Goal: Task Accomplishment & Management: Use online tool/utility

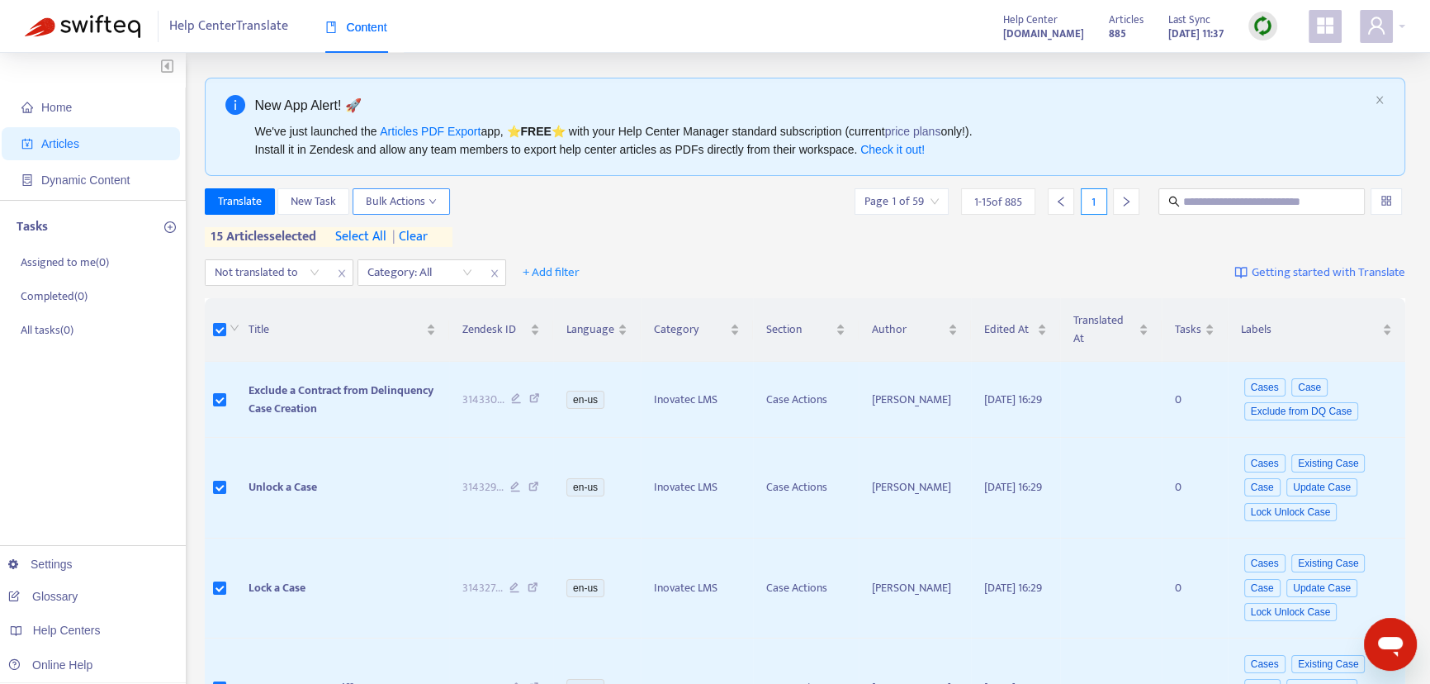
click at [438, 197] on button "Bulk Actions" at bounding box center [401, 201] width 97 height 26
click at [640, 197] on div "Translate New Task Bulk Actions Page 1 of 59 1 - 15 of 885 1" at bounding box center [805, 201] width 1201 height 26
click at [466, 273] on div "Category: All" at bounding box center [419, 272] width 123 height 25
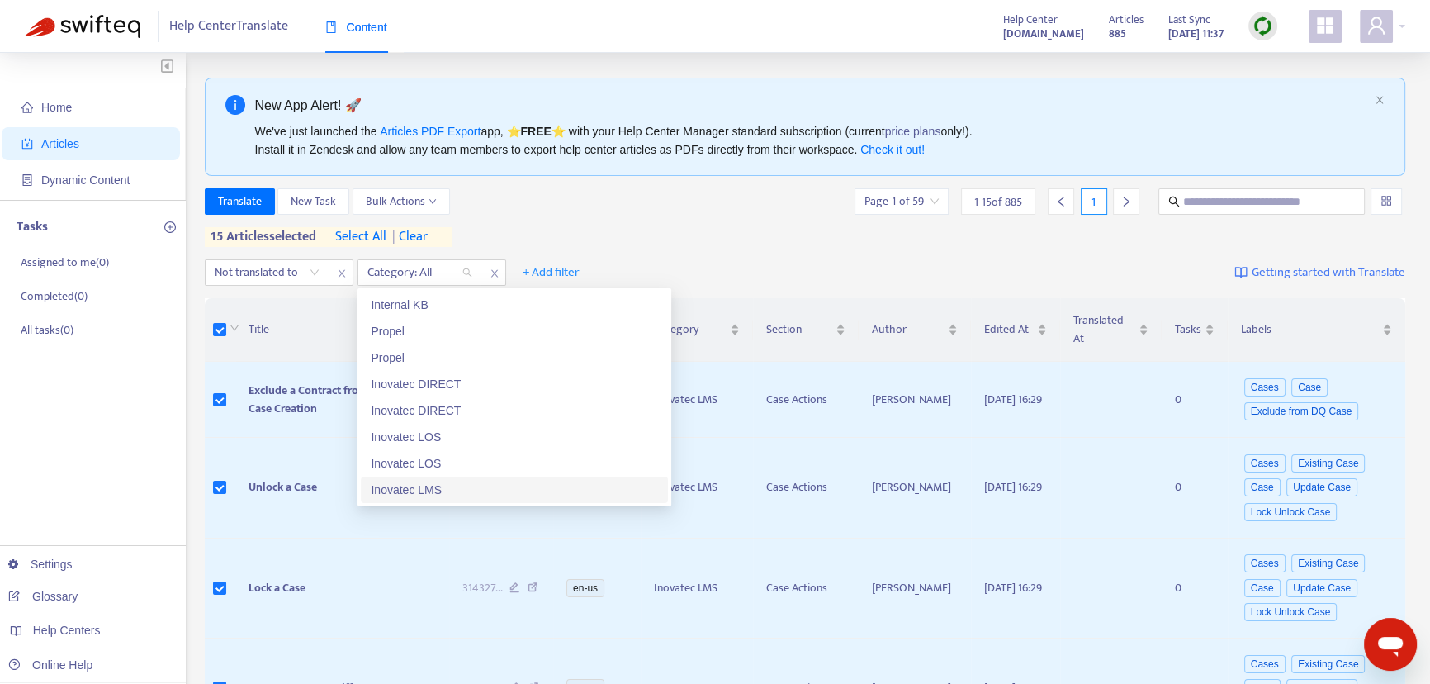
click at [450, 490] on div "Inovatec LMS" at bounding box center [514, 490] width 287 height 18
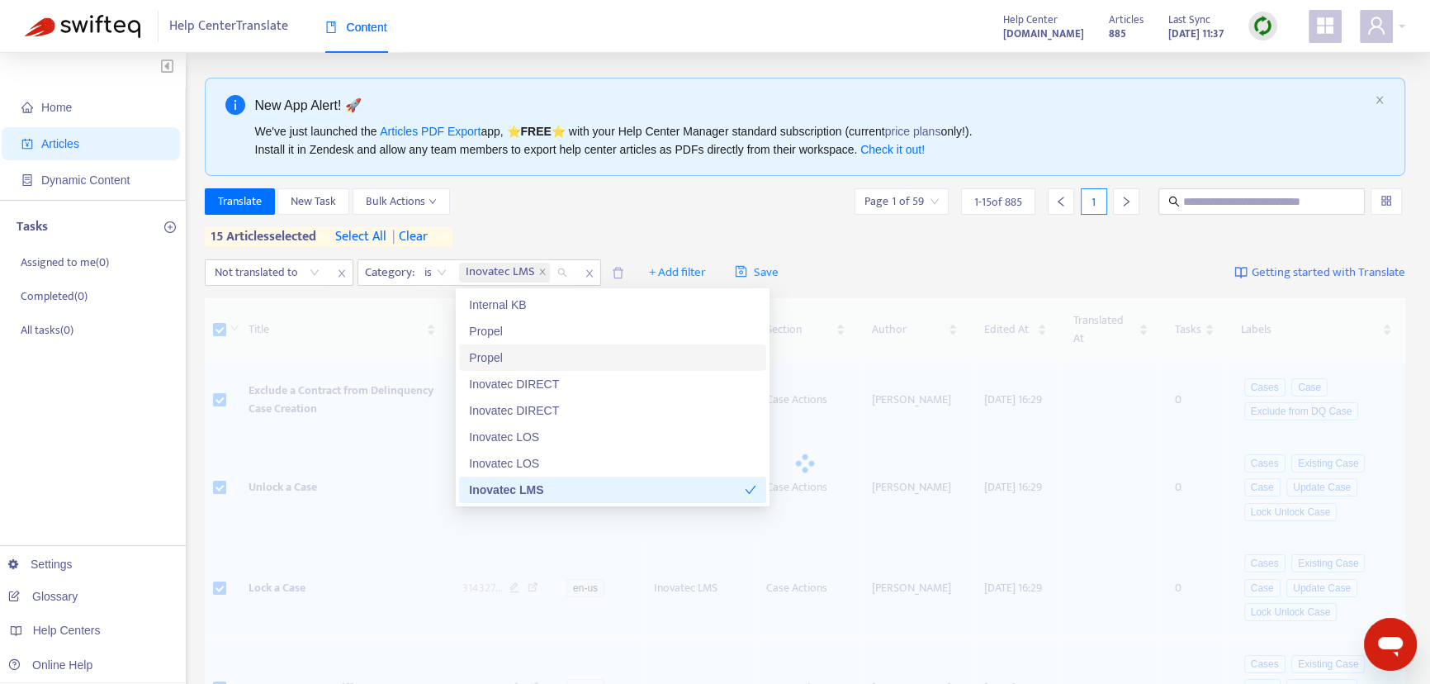
click at [668, 217] on div "Translate New Task Bulk Actions Page 1 of 59 1 - 15 of 885 1 15 articles select…" at bounding box center [805, 217] width 1201 height 59
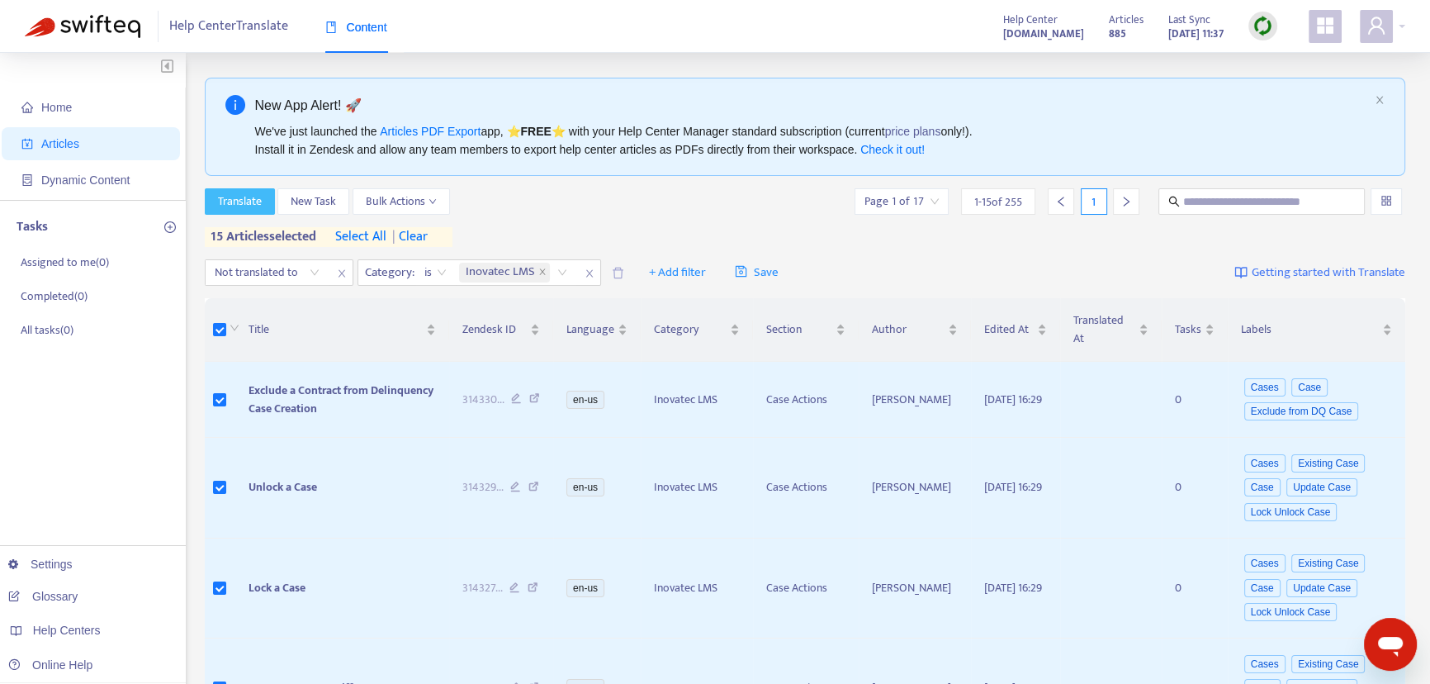
click at [239, 204] on span "Translate" at bounding box center [240, 201] width 44 height 18
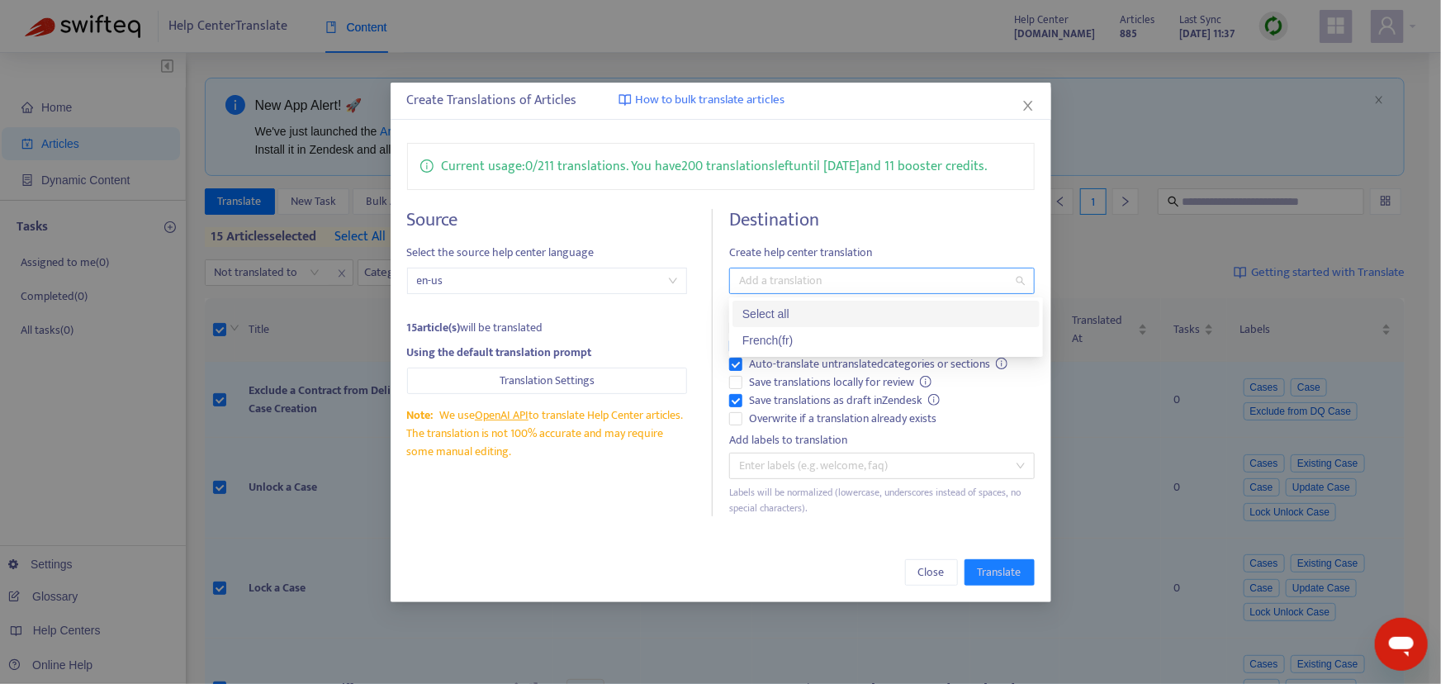
click at [755, 281] on div at bounding box center [873, 281] width 281 height 20
click at [754, 340] on div "French ( fr )" at bounding box center [885, 340] width 287 height 18
click at [897, 230] on h4 "Destination" at bounding box center [881, 220] width 305 height 22
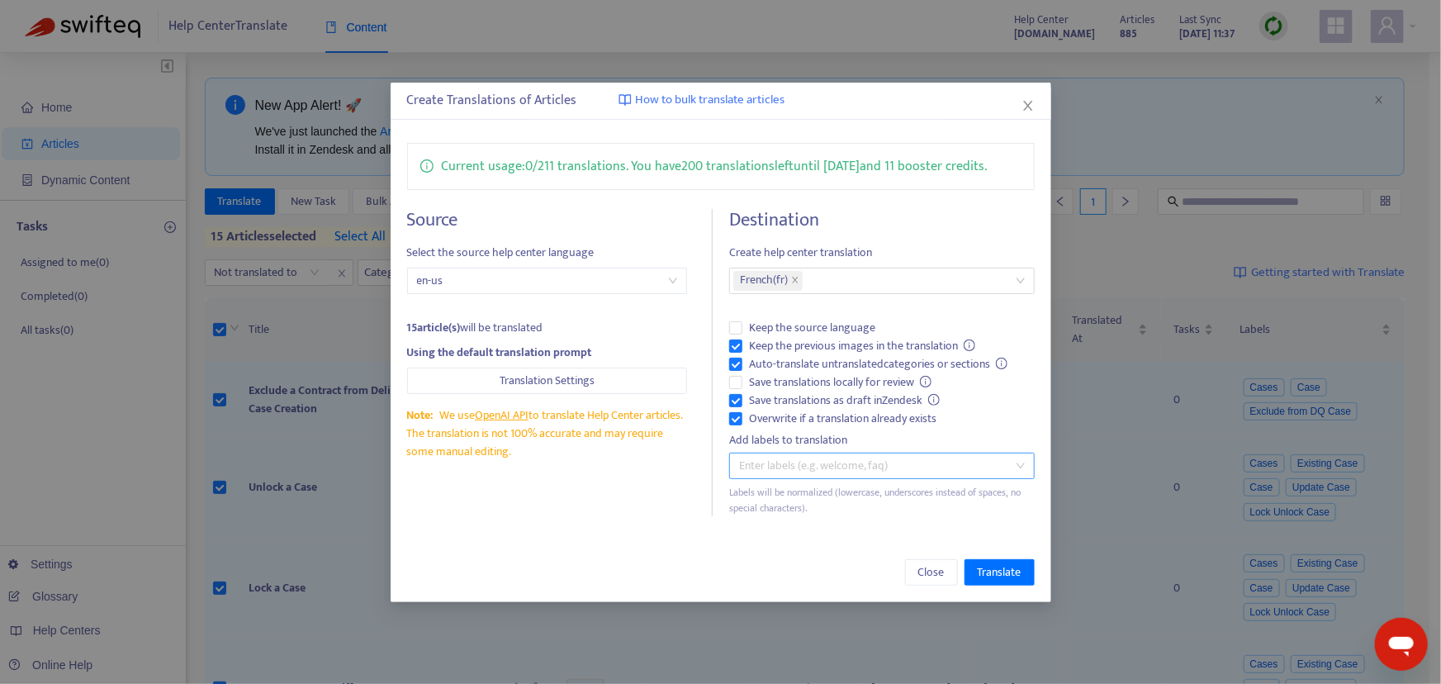
click at [759, 465] on div at bounding box center [873, 466] width 281 height 20
click at [883, 437] on div "Add labels to translation" at bounding box center [881, 440] width 305 height 18
click at [798, 282] on div at bounding box center [873, 281] width 281 height 20
click at [831, 224] on h4 "Destination" at bounding box center [881, 220] width 305 height 22
click at [799, 275] on div at bounding box center [873, 281] width 281 height 20
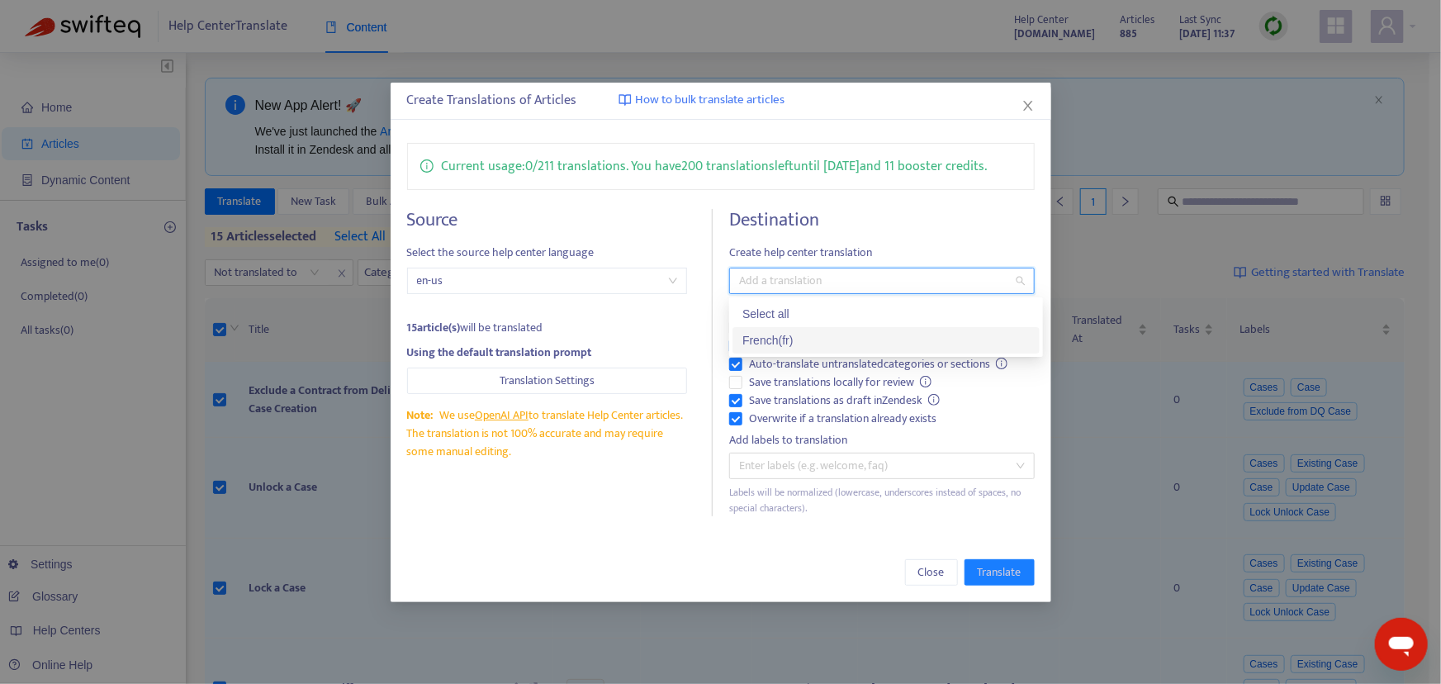
click at [797, 339] on div "French ( fr )" at bounding box center [885, 340] width 287 height 18
click at [953, 211] on h4 "Destination" at bounding box center [881, 220] width 305 height 22
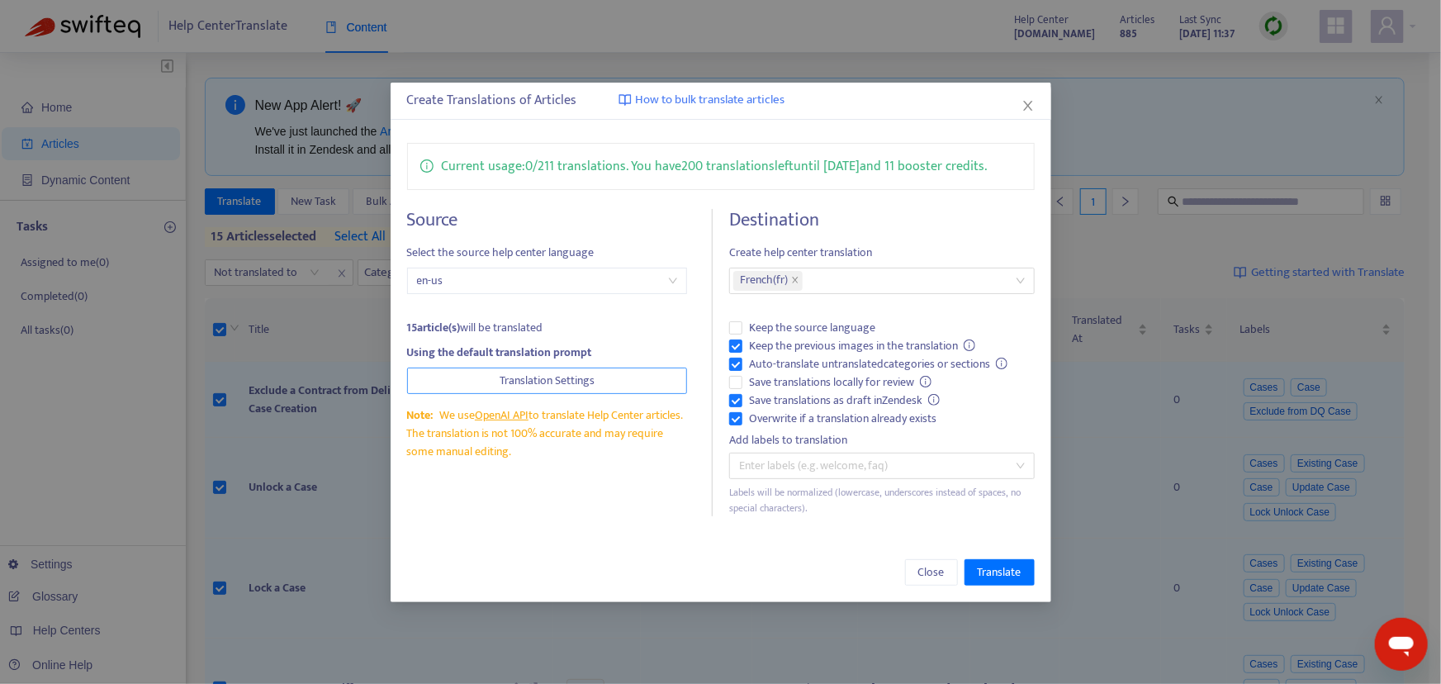
click at [548, 381] on span "Translation Settings" at bounding box center [547, 381] width 95 height 18
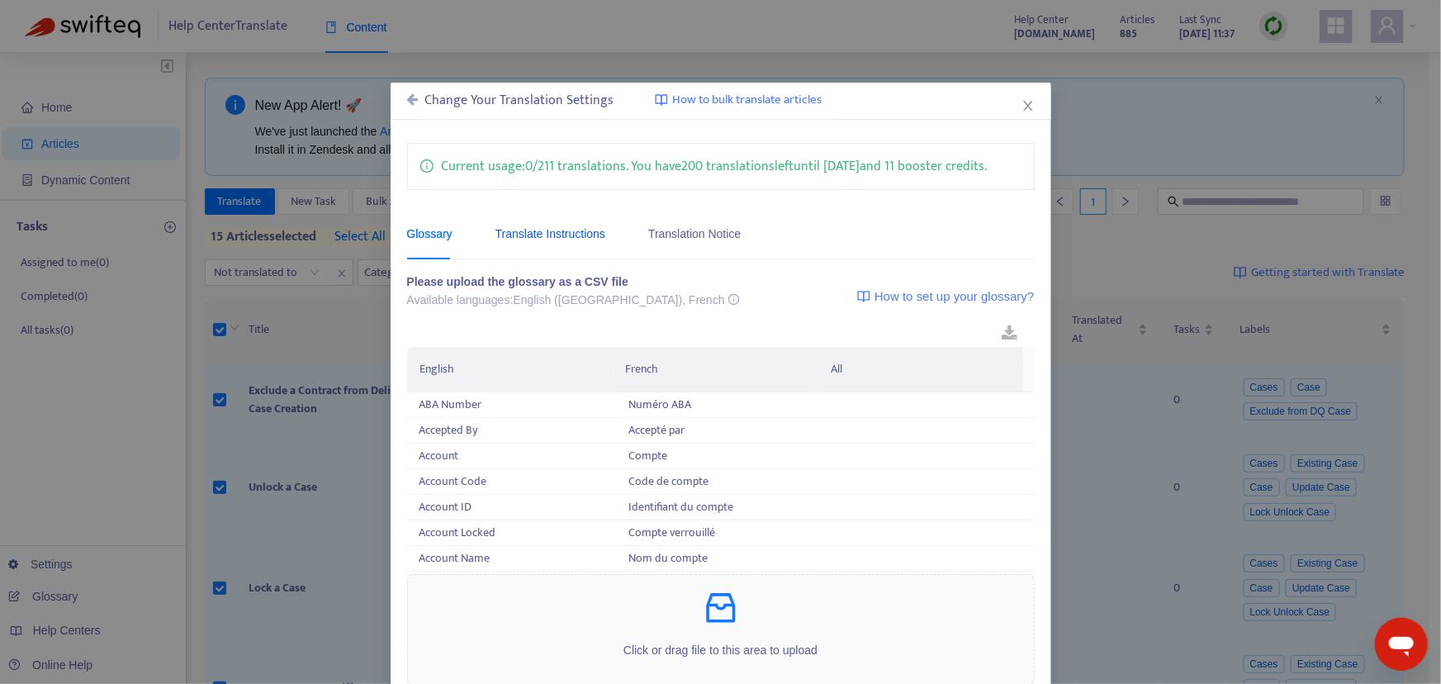
click at [537, 231] on div "Translate Instructions" at bounding box center [550, 234] width 110 height 18
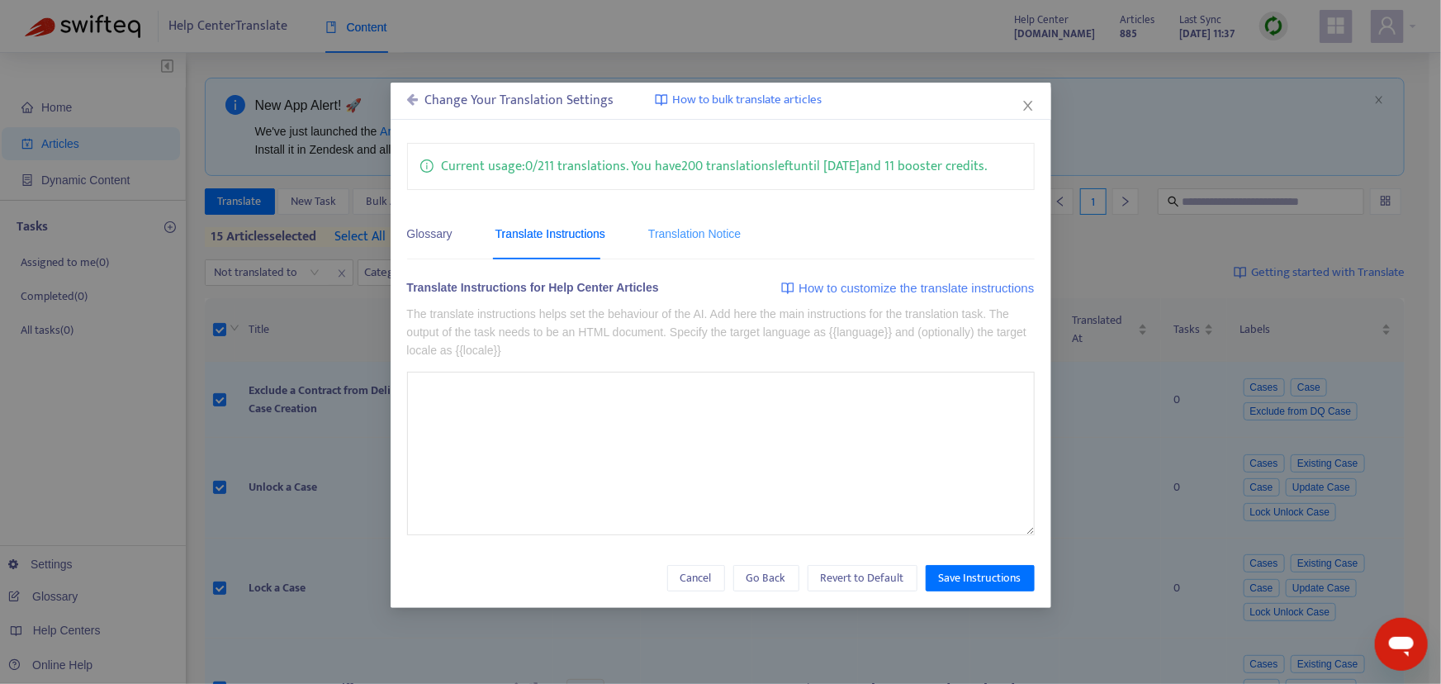
type textarea "**********"
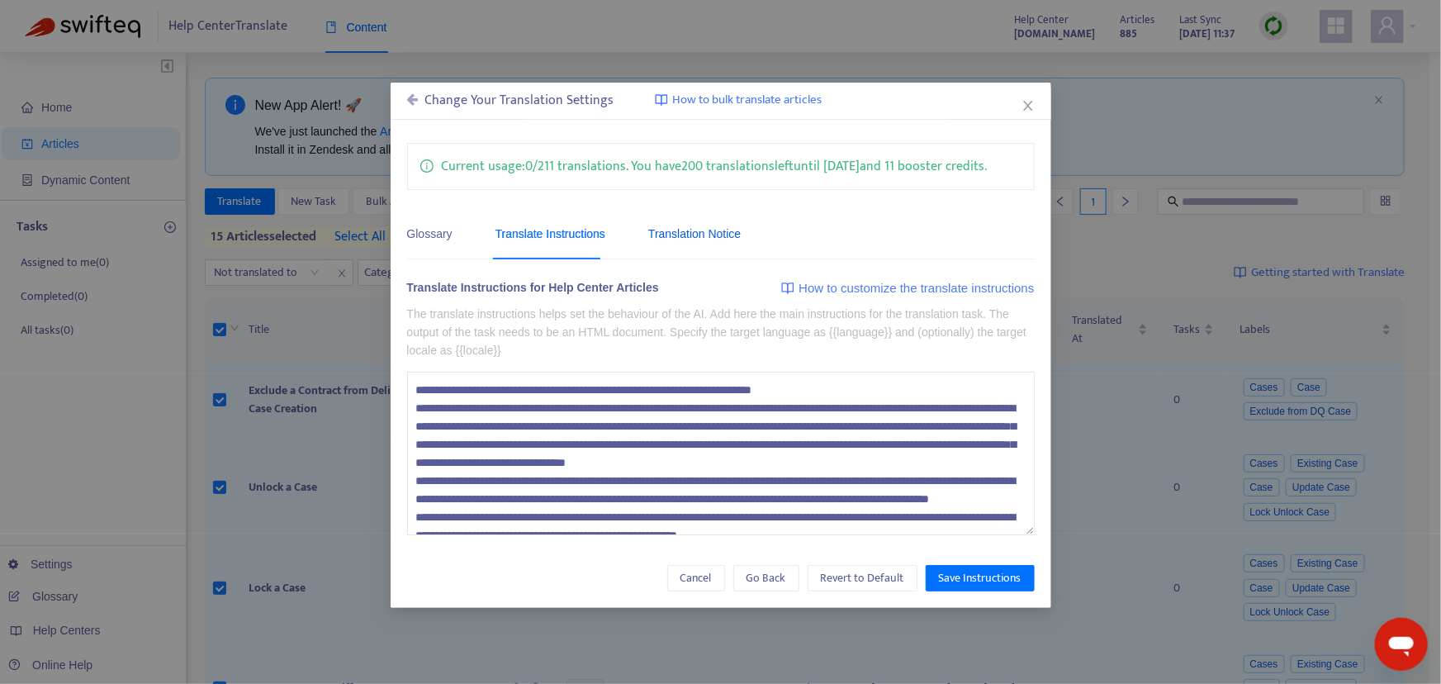
click at [686, 235] on div "Translation Notice" at bounding box center [694, 234] width 92 height 18
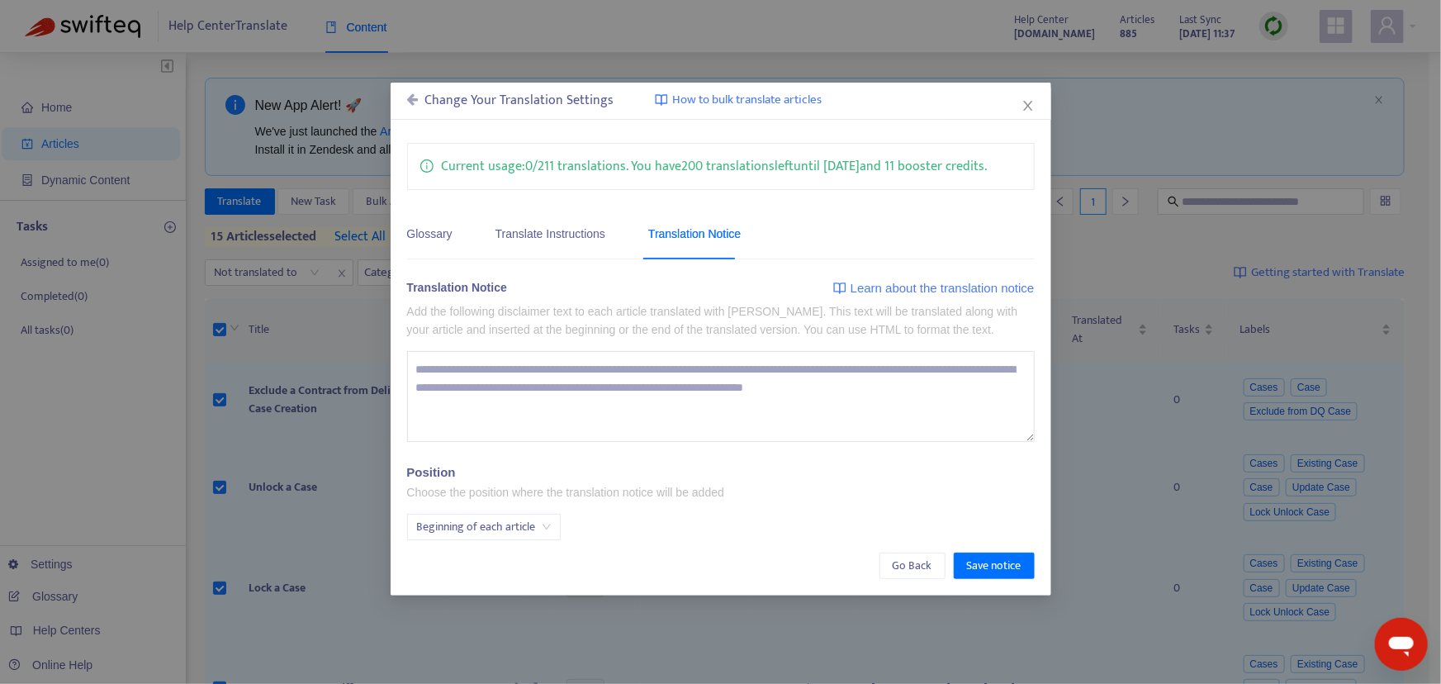
click at [478, 527] on span "Beginning of each article" at bounding box center [484, 526] width 134 height 25
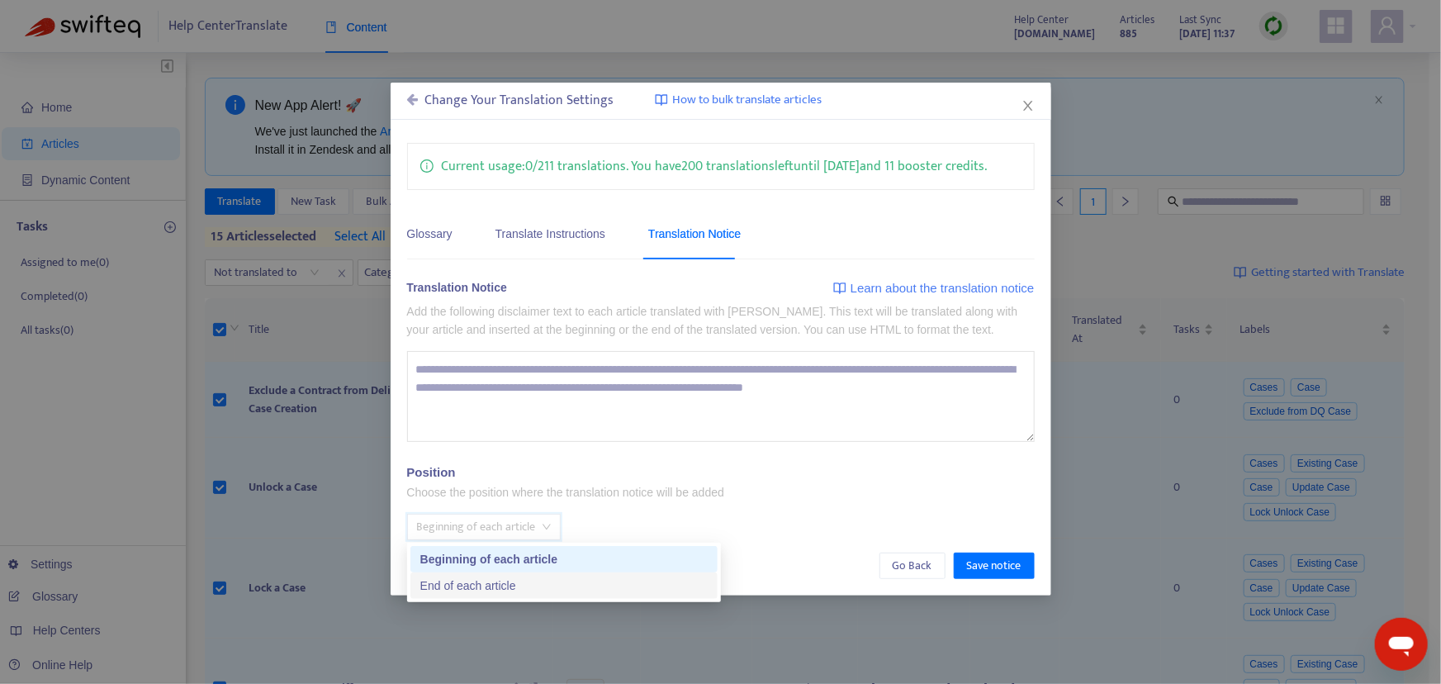
click at [462, 586] on div "End of each article" at bounding box center [563, 585] width 287 height 18
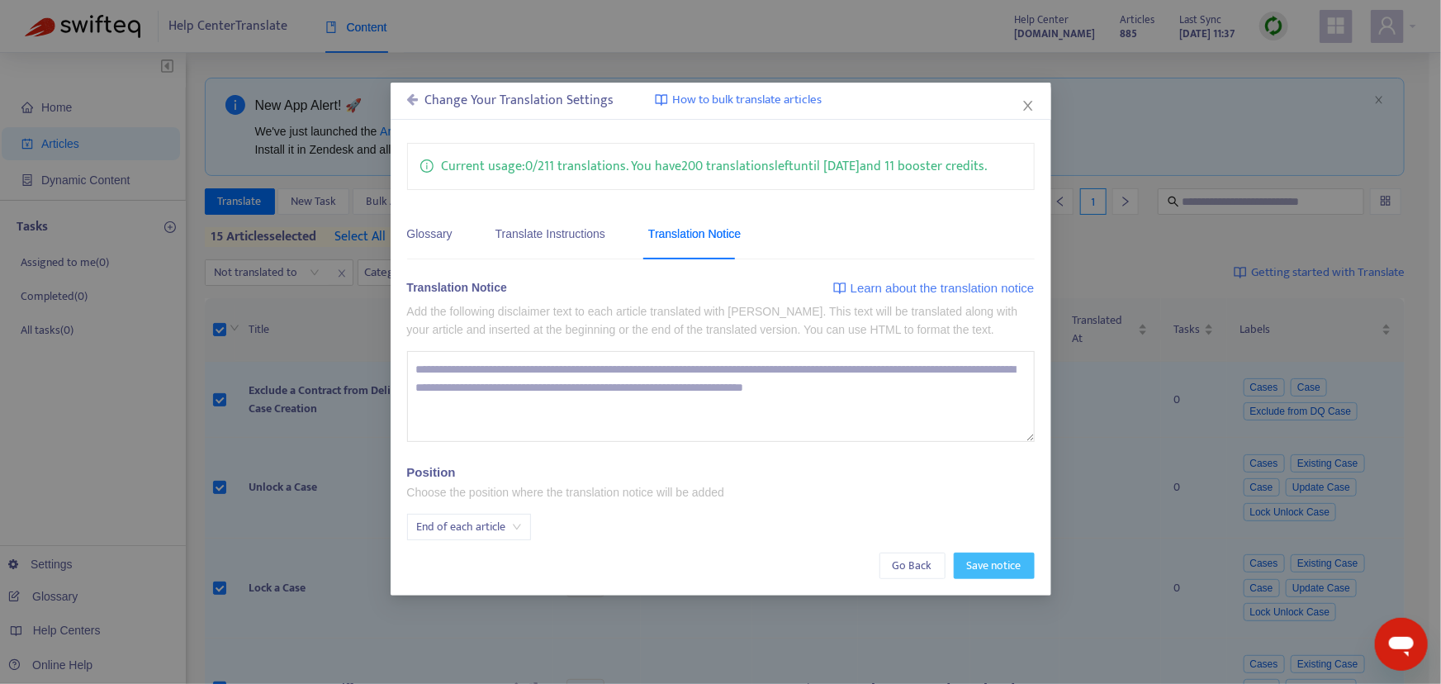
click at [994, 565] on span "Save notice" at bounding box center [994, 565] width 54 height 18
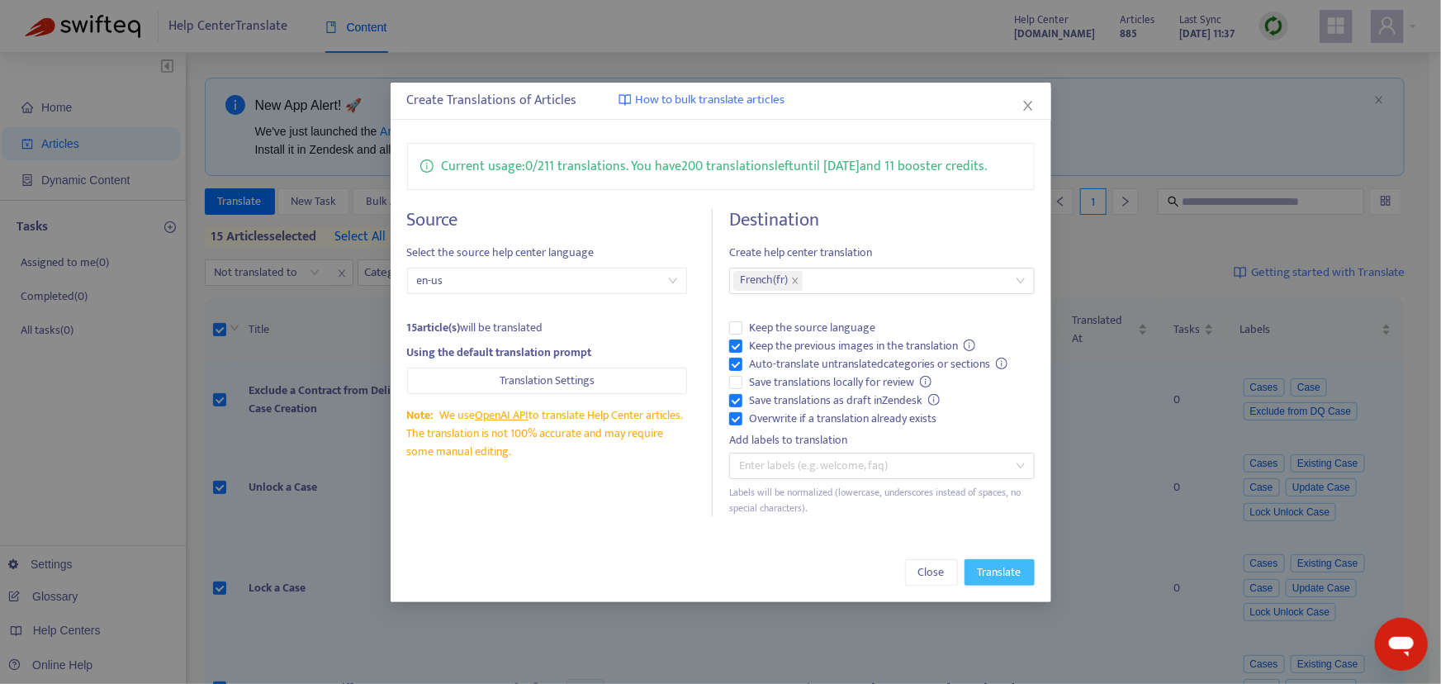
click at [1007, 570] on span "Translate" at bounding box center [1000, 572] width 44 height 18
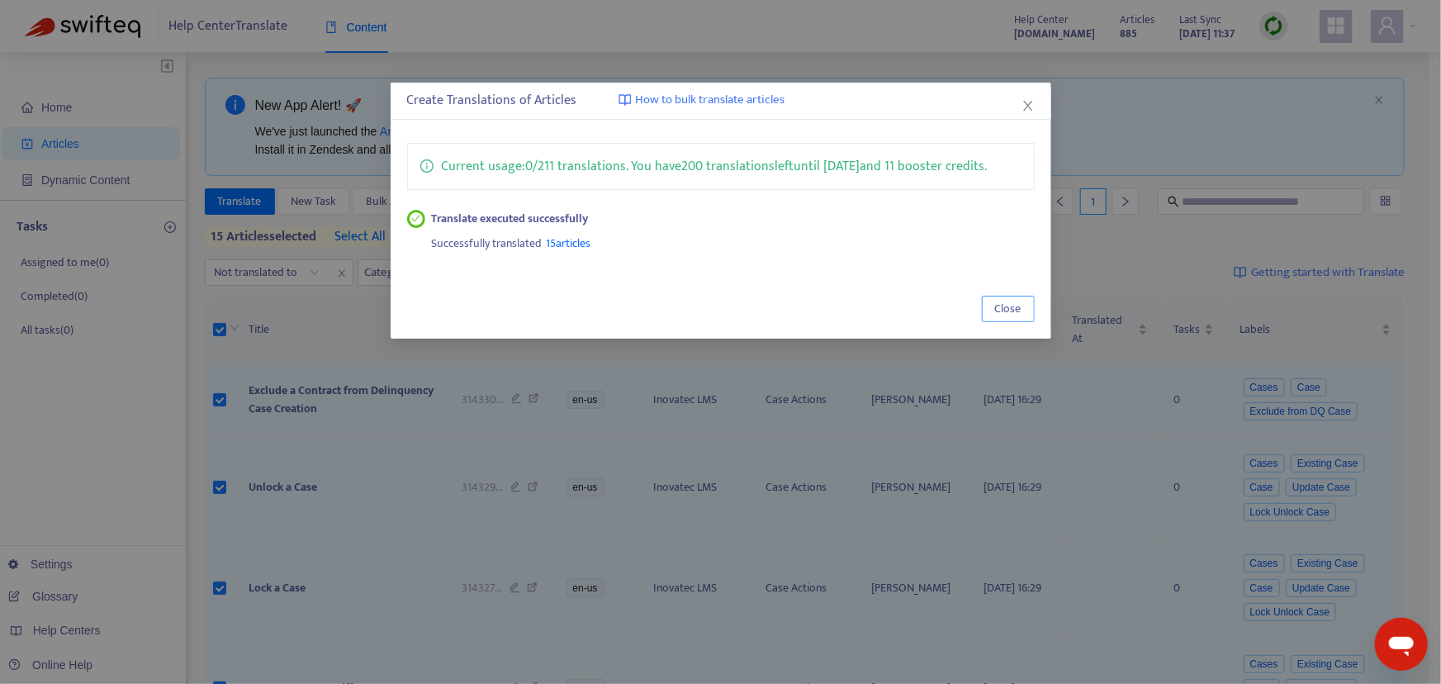
click at [1011, 308] on span "Close" at bounding box center [1008, 309] width 26 height 18
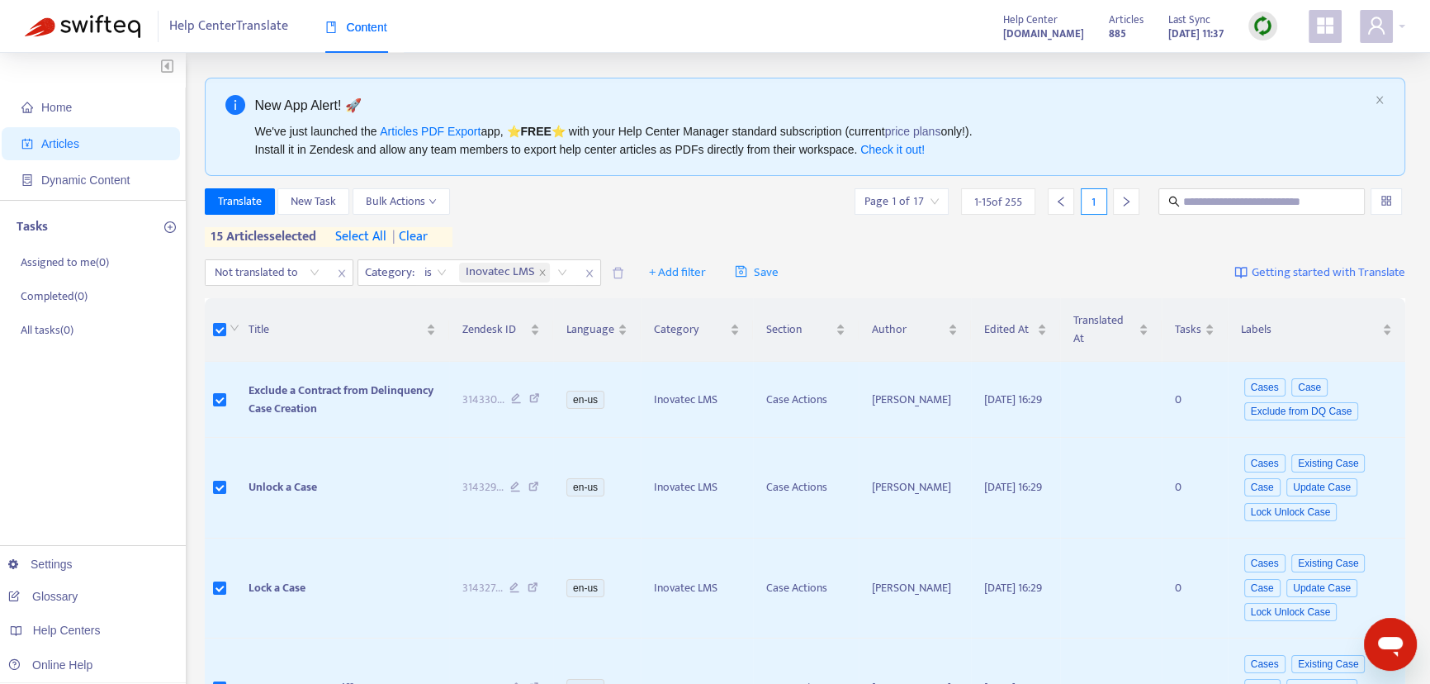
click at [417, 237] on span "| clear" at bounding box center [406, 237] width 41 height 20
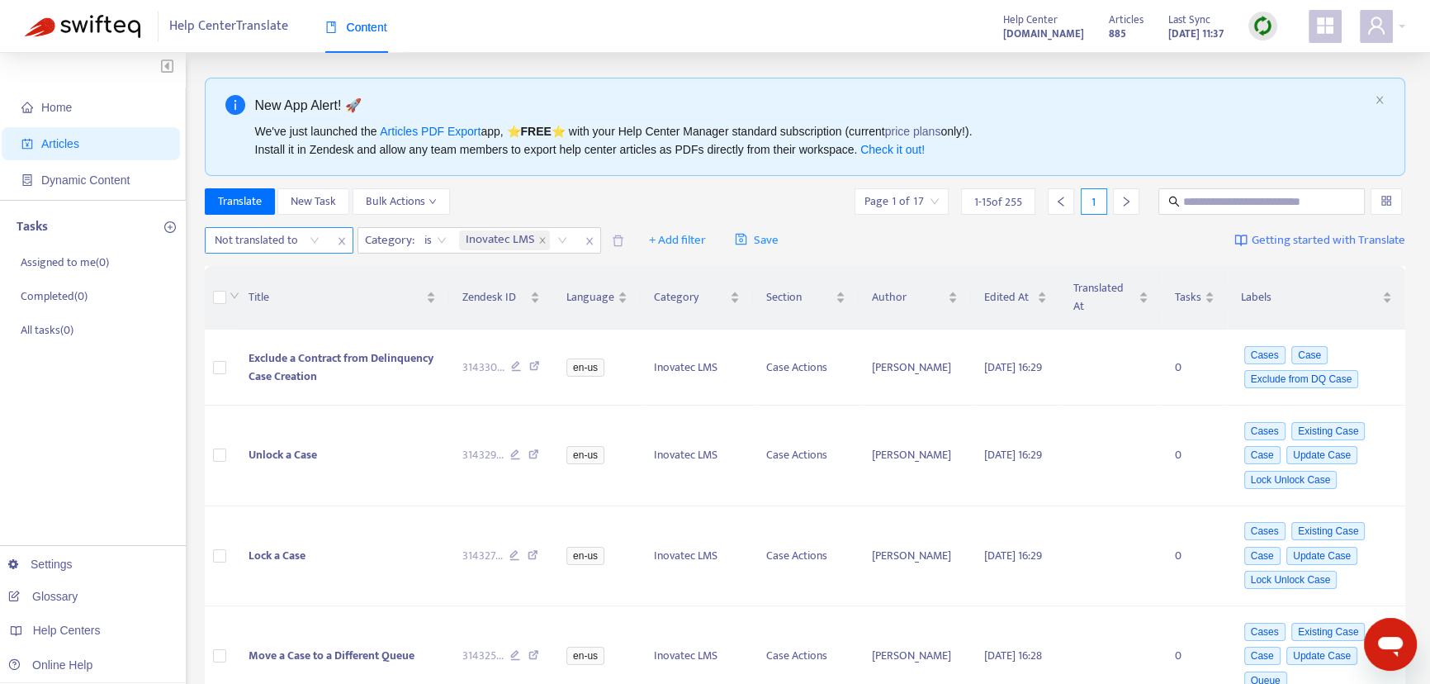
click at [306, 243] on div at bounding box center [259, 240] width 100 height 20
click at [241, 296] on div "fr" at bounding box center [361, 299] width 287 height 18
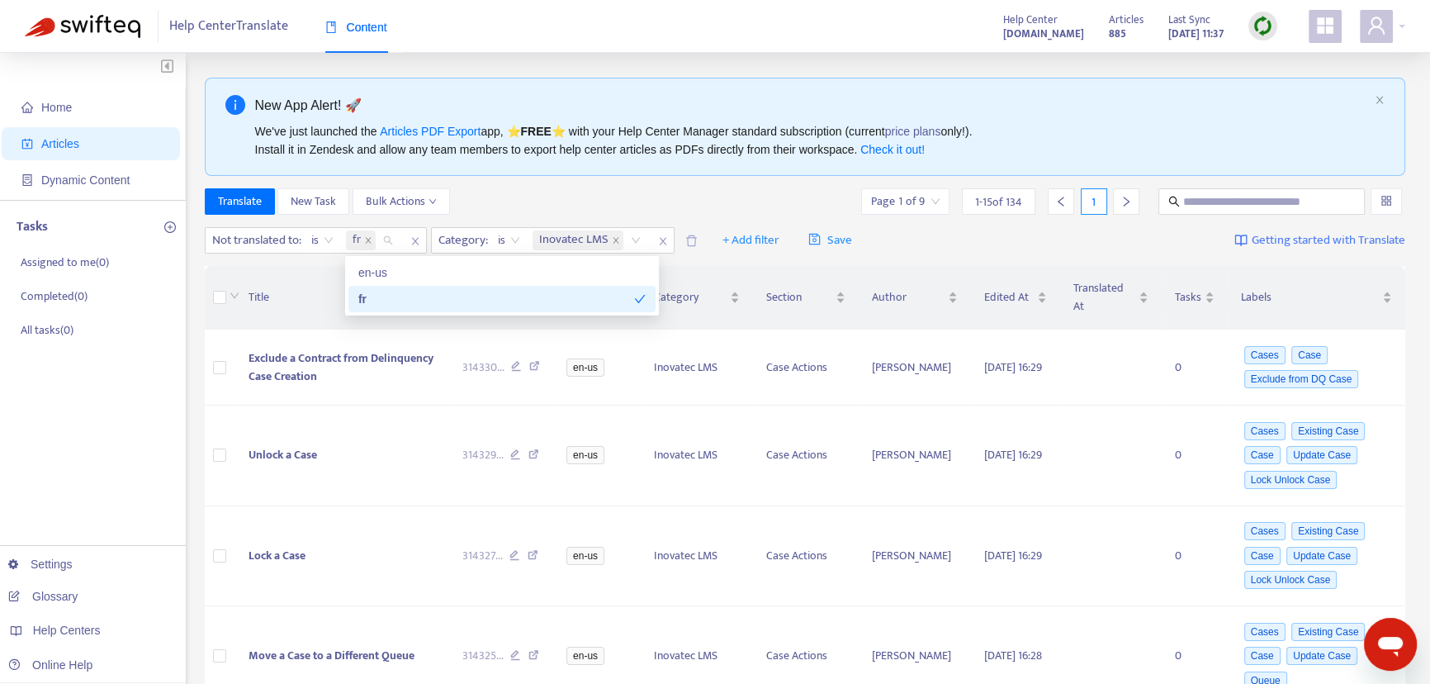
click at [633, 192] on div "Translate New Task Bulk Actions Page 1 of 9 1 - 15 of 134 1" at bounding box center [805, 201] width 1201 height 26
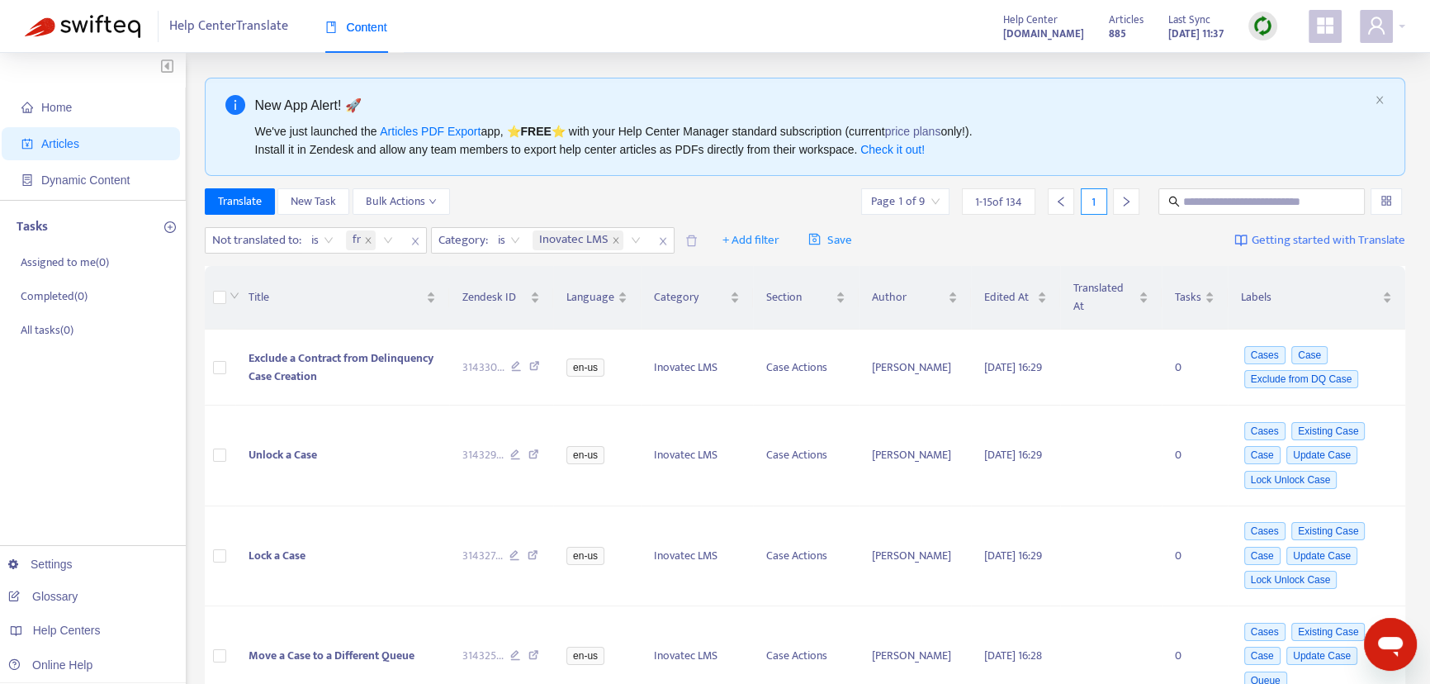
click at [1256, 19] on img at bounding box center [1262, 26] width 21 height 21
drag, startPoint x: 1282, startPoint y: 84, endPoint x: 1257, endPoint y: 91, distance: 25.6
click at [1281, 84] on link "Full Sync" at bounding box center [1291, 86] width 59 height 19
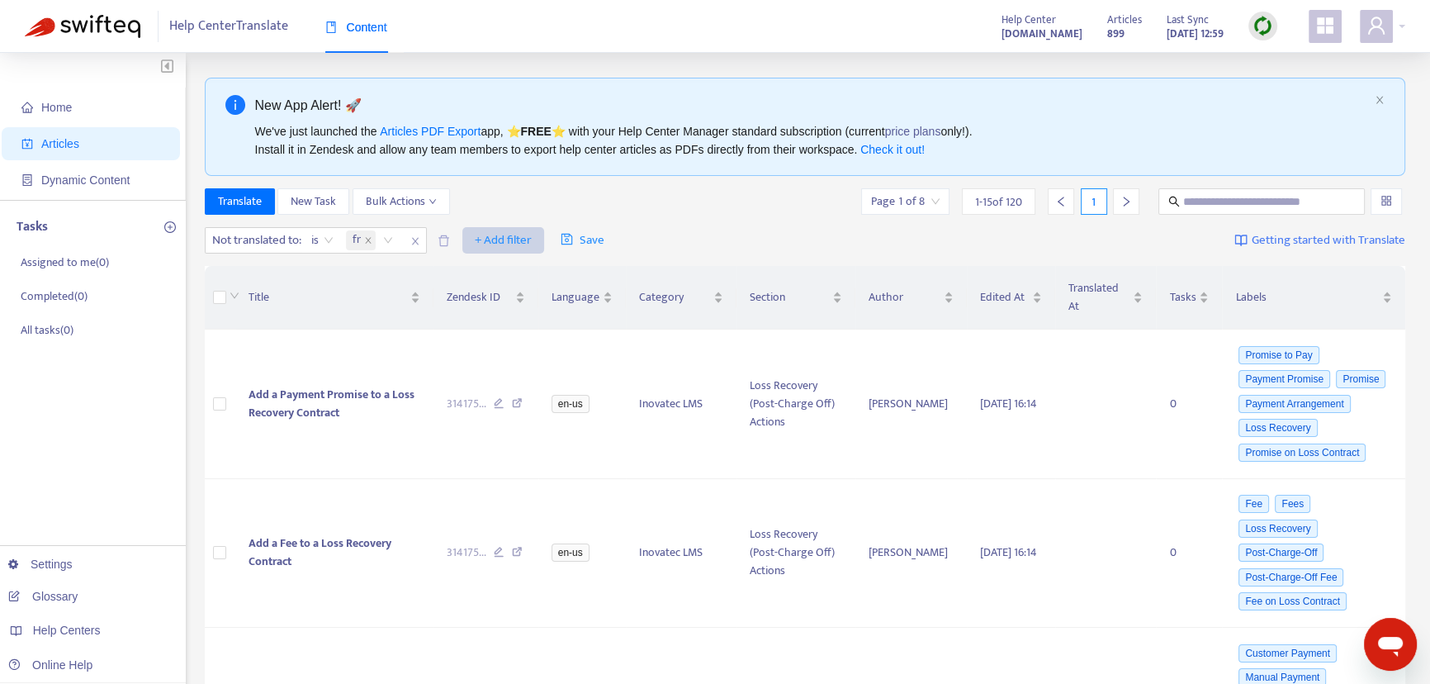
click at [489, 238] on span "+ Add filter" at bounding box center [503, 240] width 57 height 20
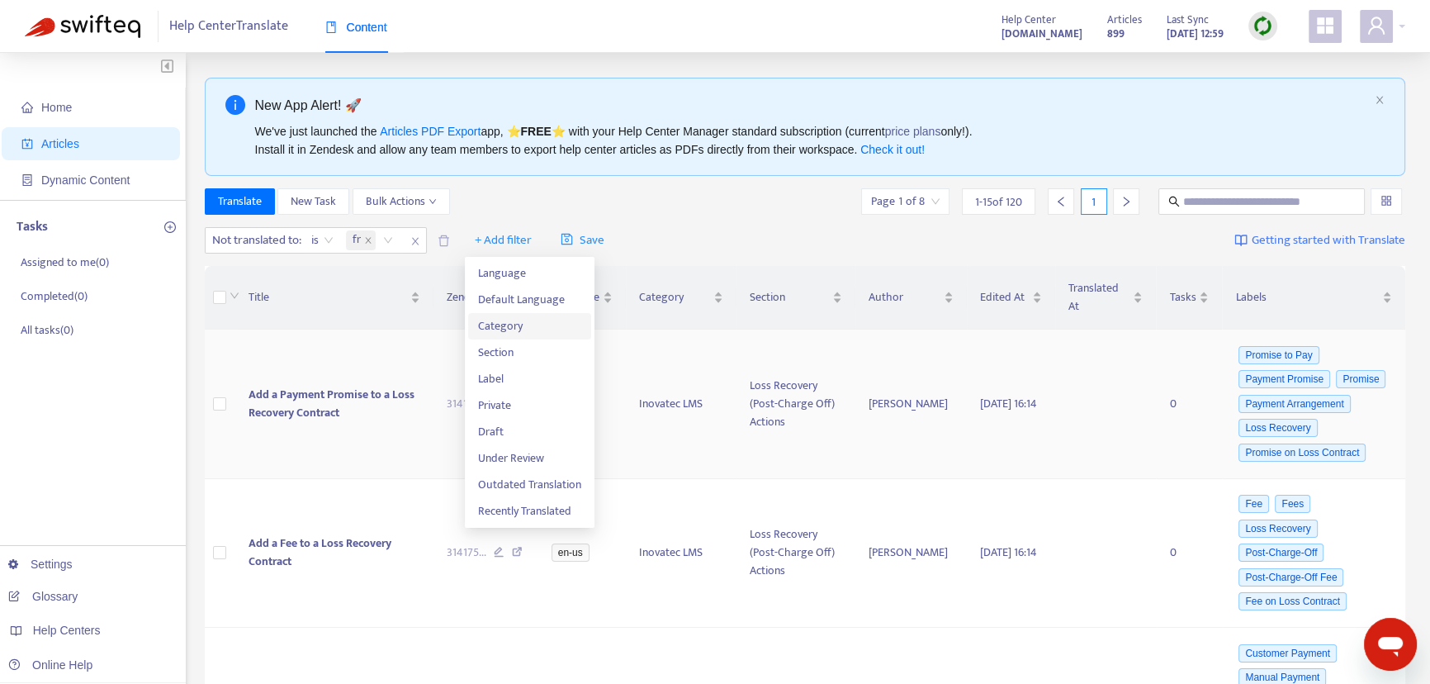
click at [531, 329] on span "Category" at bounding box center [529, 326] width 103 height 18
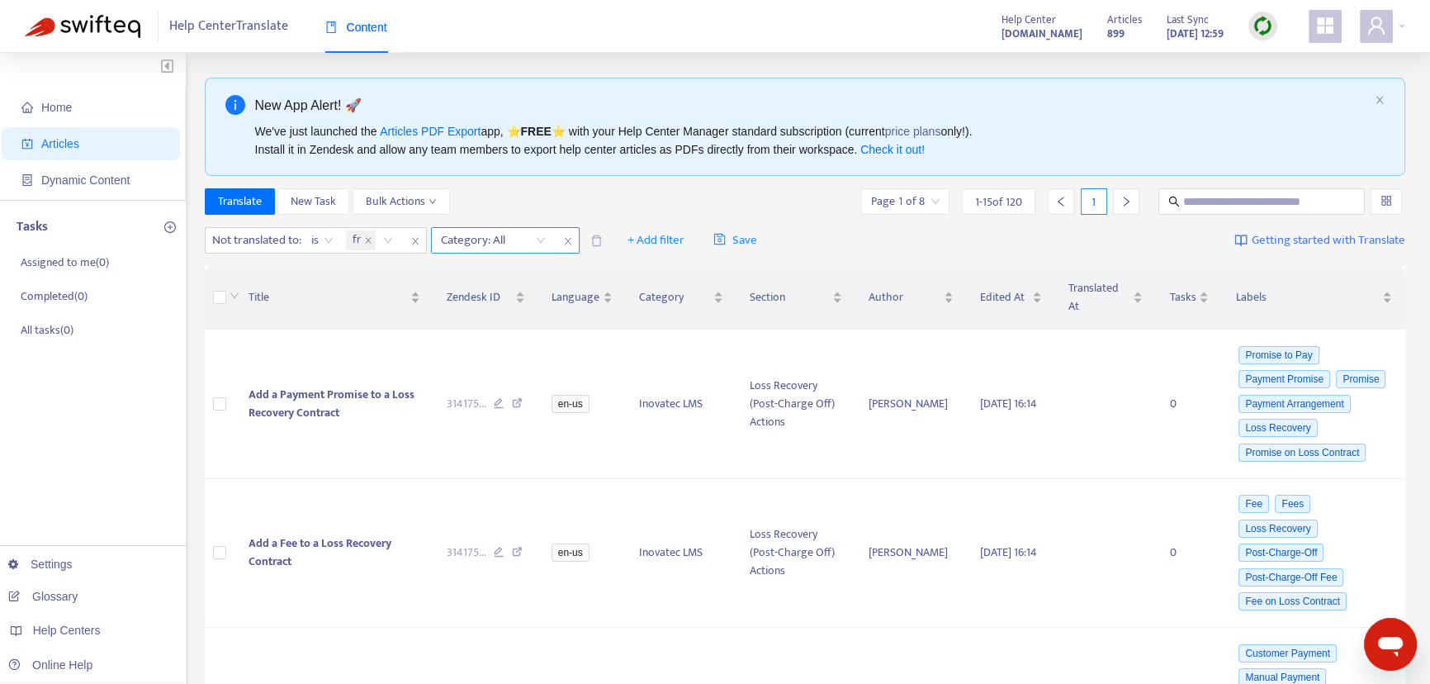
click at [544, 239] on div "Category: All" at bounding box center [493, 240] width 123 height 25
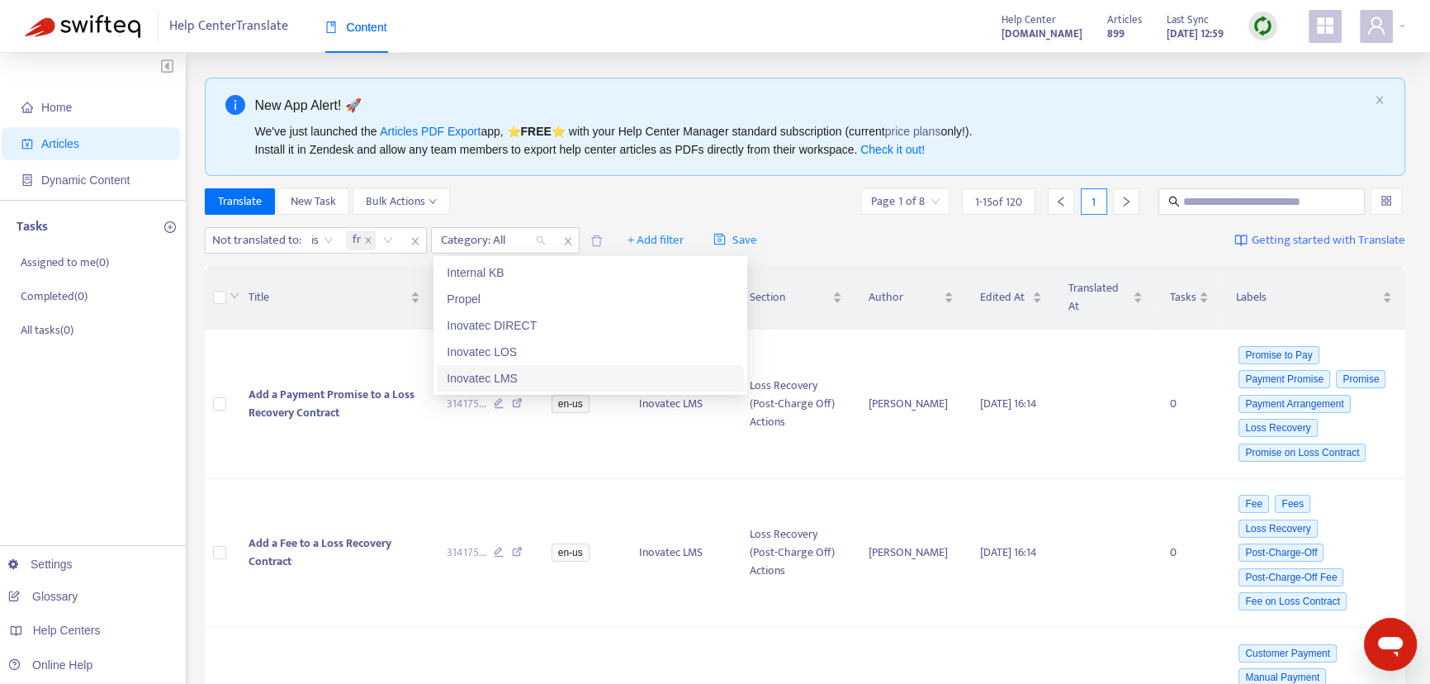
click at [544, 372] on div "Inovatec LMS" at bounding box center [590, 378] width 287 height 18
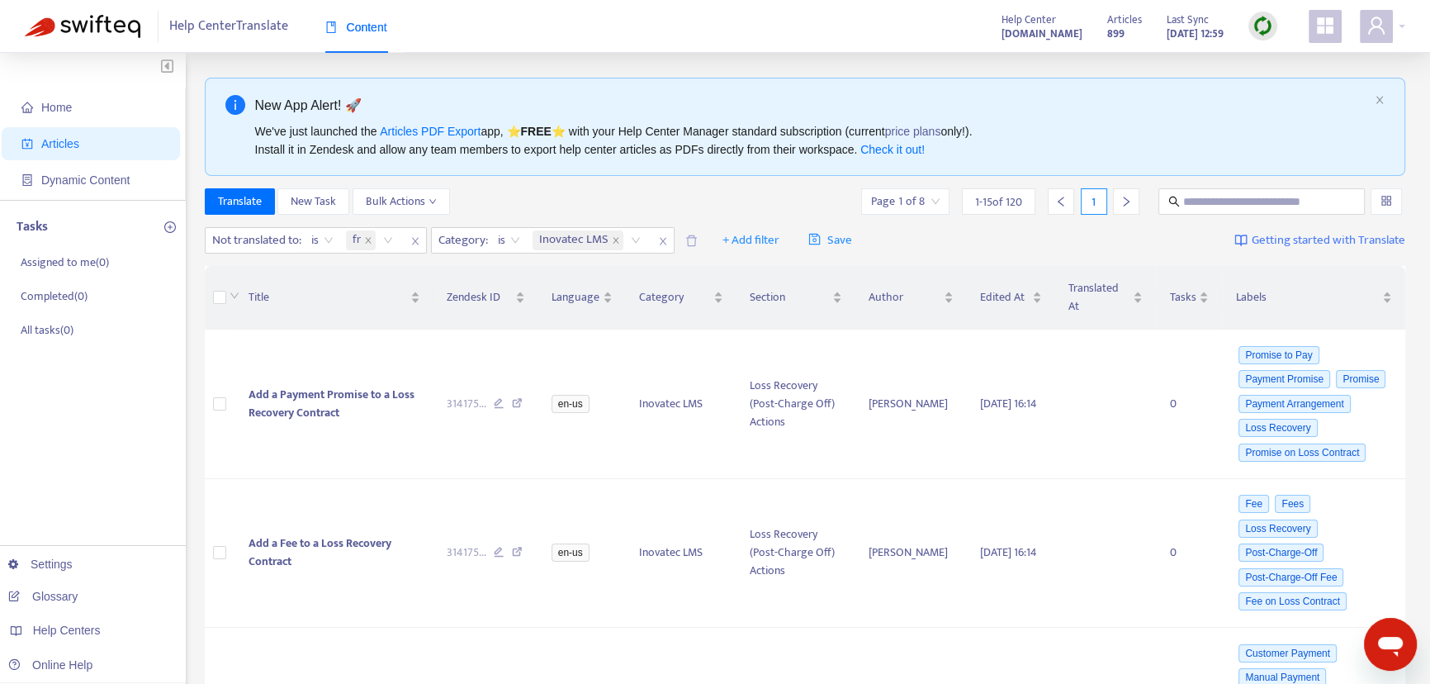
click at [732, 192] on div "Translate New Task Bulk Actions Page 1 of 8 1 - 15 of 120 1" at bounding box center [805, 201] width 1201 height 26
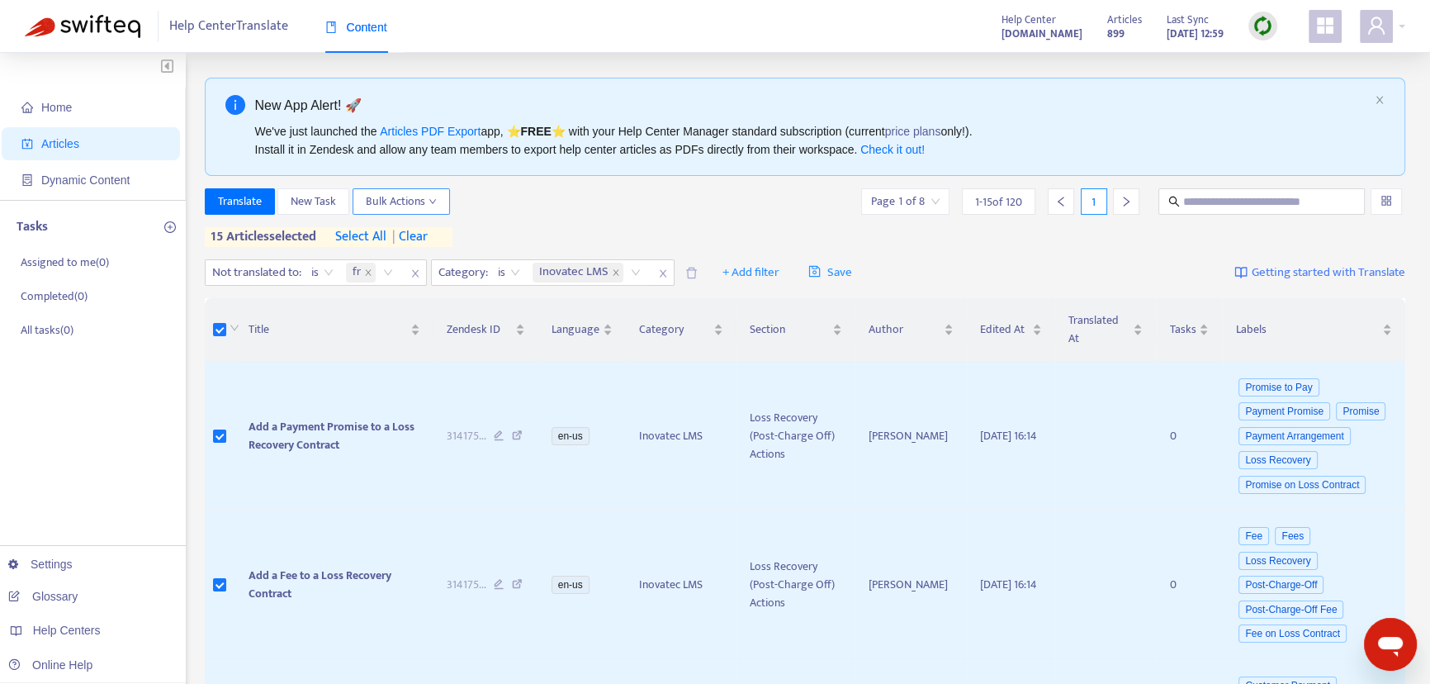
click at [407, 202] on span "Bulk Actions" at bounding box center [401, 201] width 71 height 18
click at [242, 205] on span "Translate" at bounding box center [240, 201] width 44 height 18
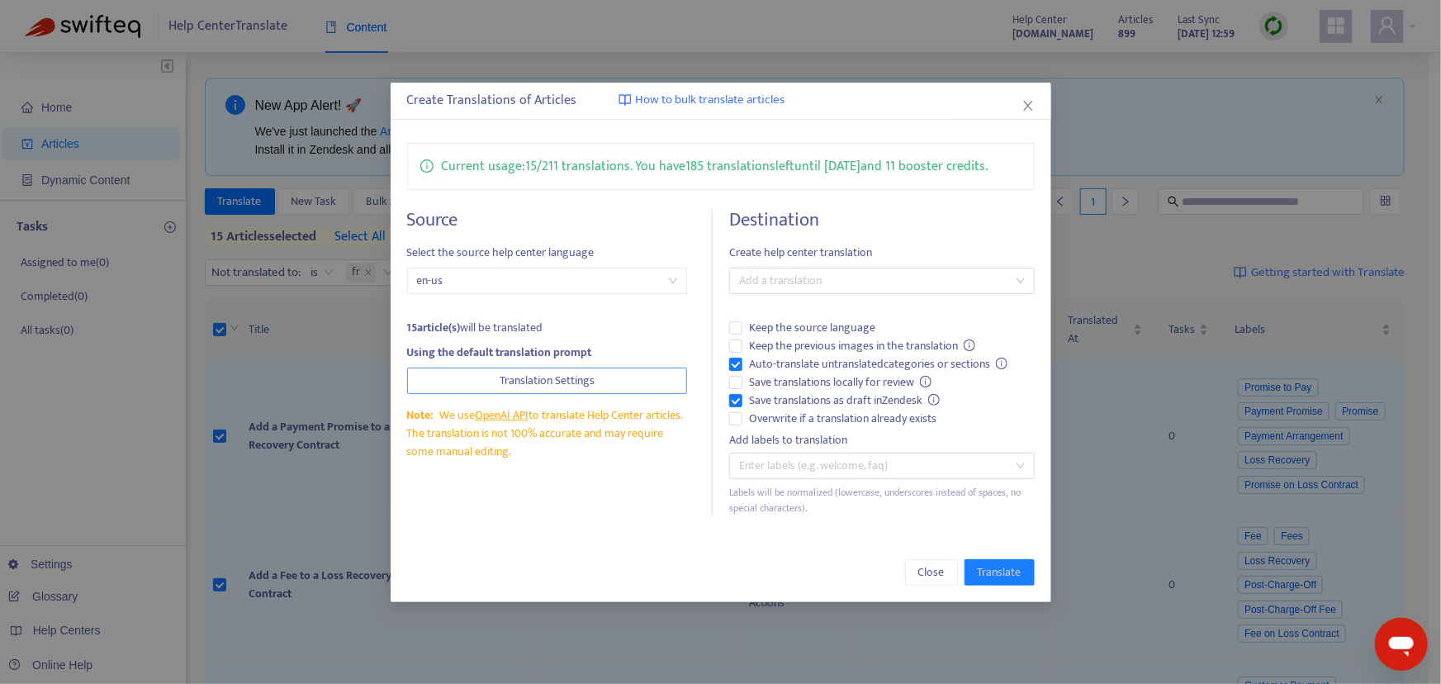
click at [598, 387] on button "Translation Settings" at bounding box center [547, 380] width 280 height 26
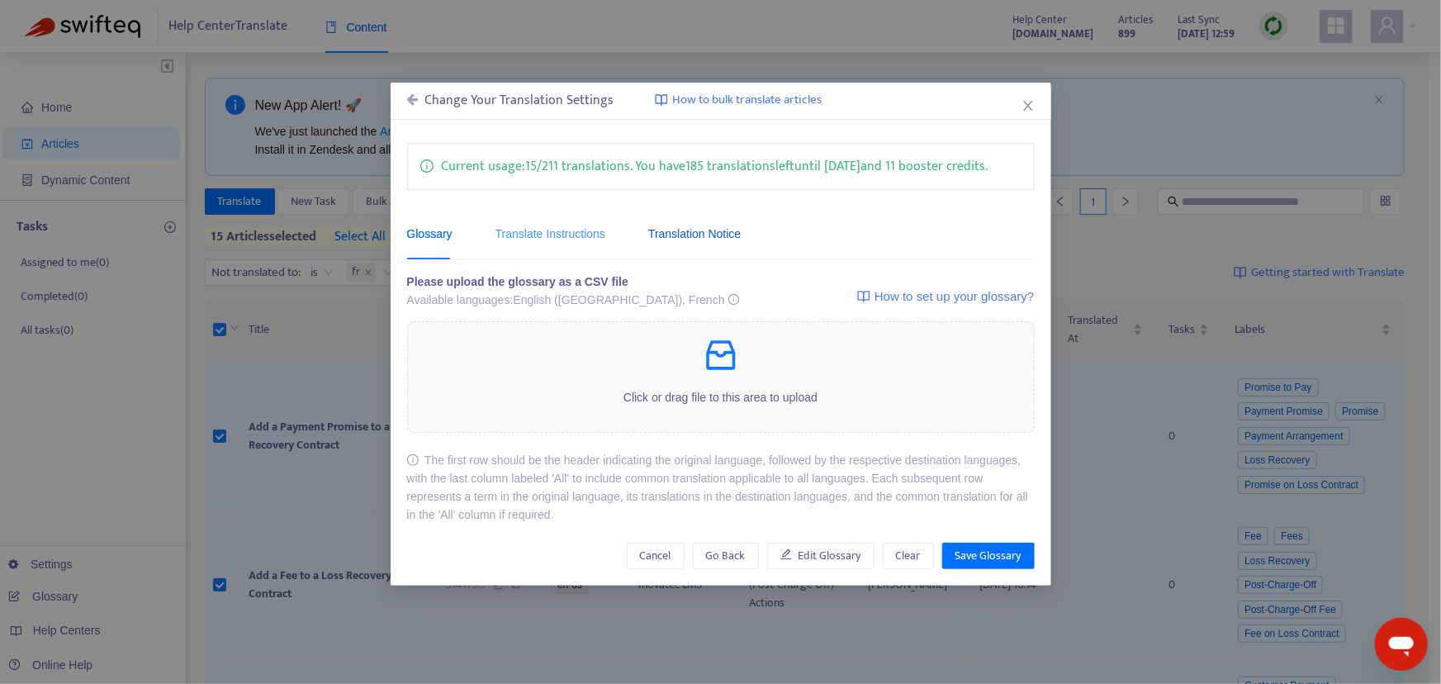
click at [689, 234] on div "Translation Notice" at bounding box center [694, 234] width 92 height 18
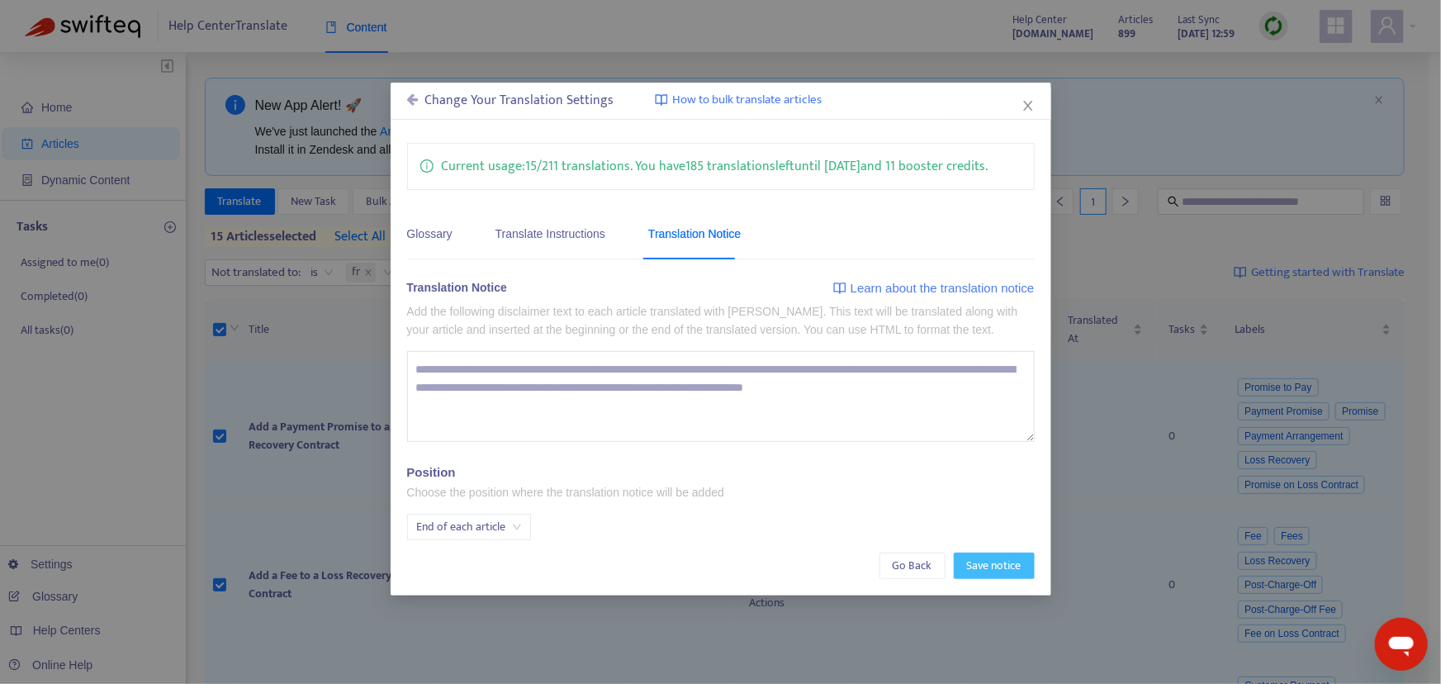
click at [997, 563] on span "Save notice" at bounding box center [994, 565] width 54 height 18
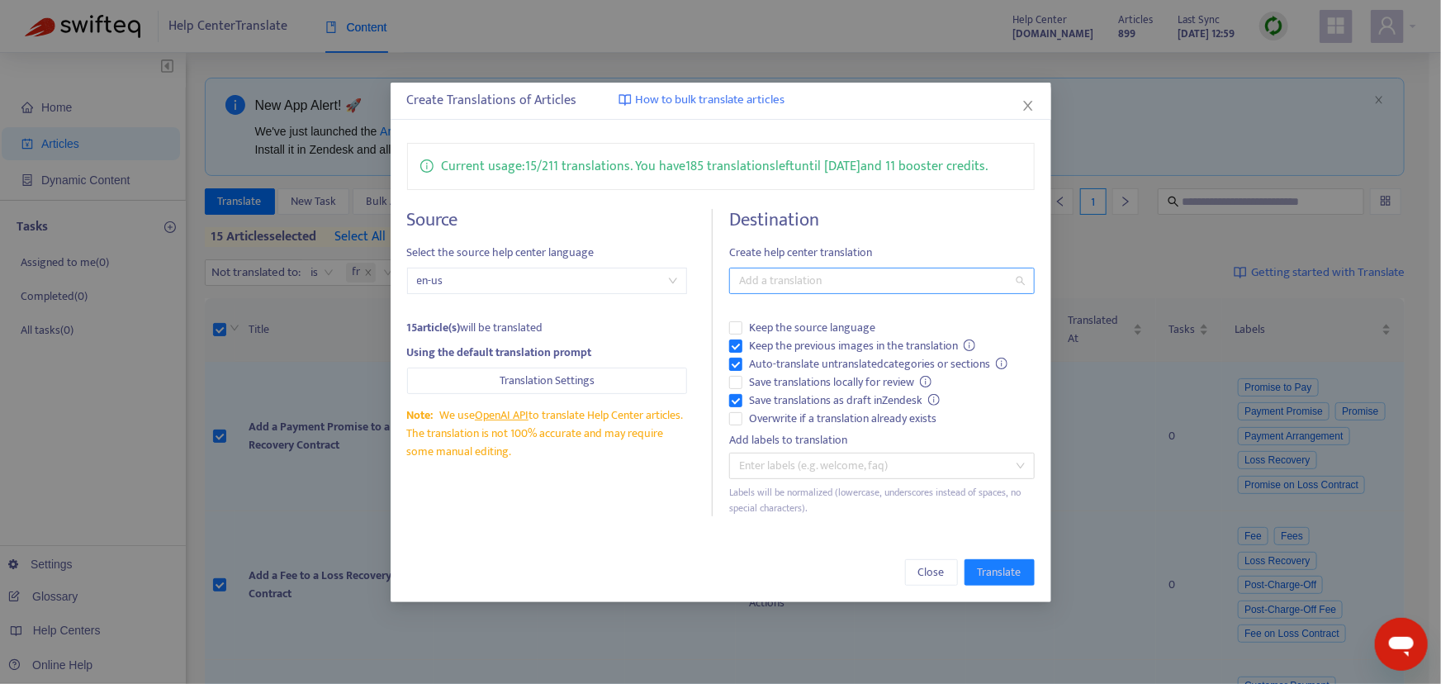
click at [864, 290] on div "Add a translation" at bounding box center [881, 281] width 305 height 26
drag, startPoint x: 807, startPoint y: 339, endPoint x: 808, endPoint y: 349, distance: 10.0
click at [807, 339] on div "French ( fr )" at bounding box center [885, 340] width 287 height 18
click at [987, 419] on label "Overwrite if a translation already exists" at bounding box center [881, 419] width 305 height 18
click at [825, 464] on div at bounding box center [873, 466] width 281 height 20
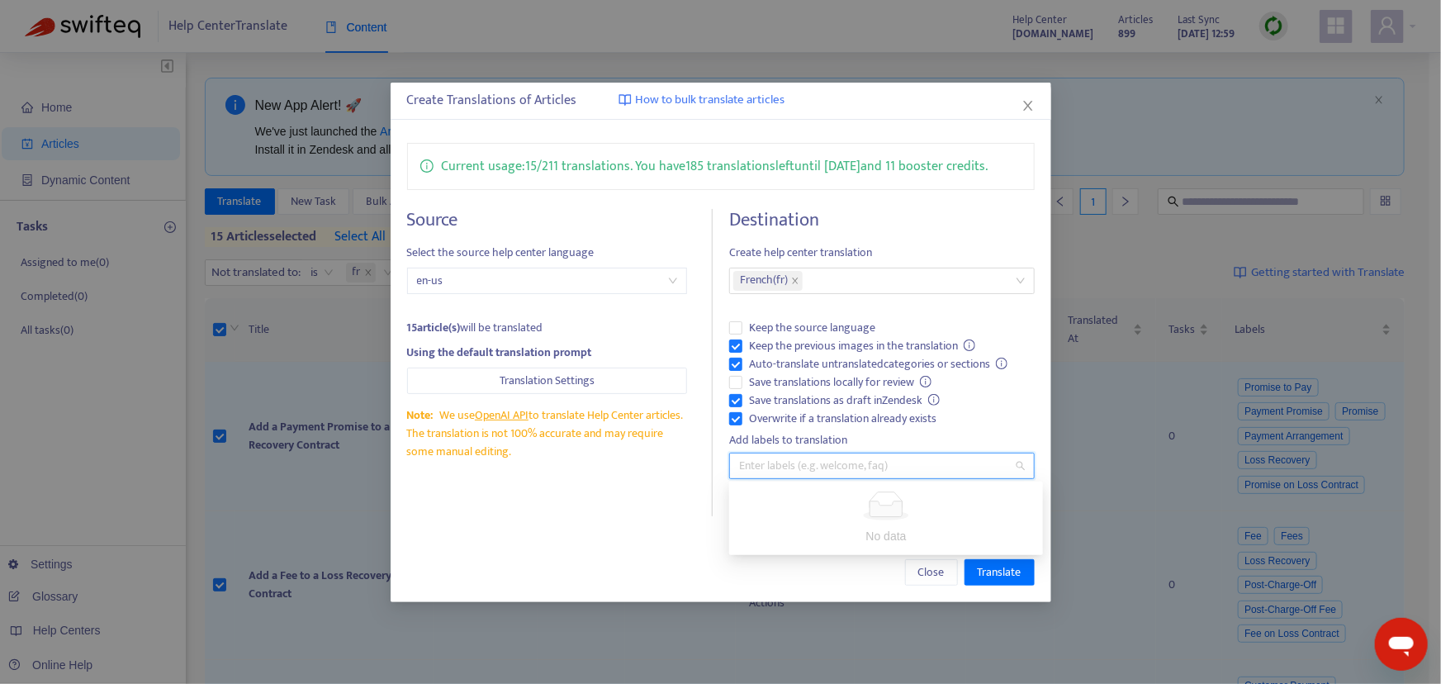
click at [914, 438] on div "Add labels to translation" at bounding box center [881, 440] width 305 height 18
click at [817, 469] on div at bounding box center [873, 466] width 281 height 20
click at [966, 427] on label "Overwrite if a translation already exists" at bounding box center [881, 419] width 305 height 18
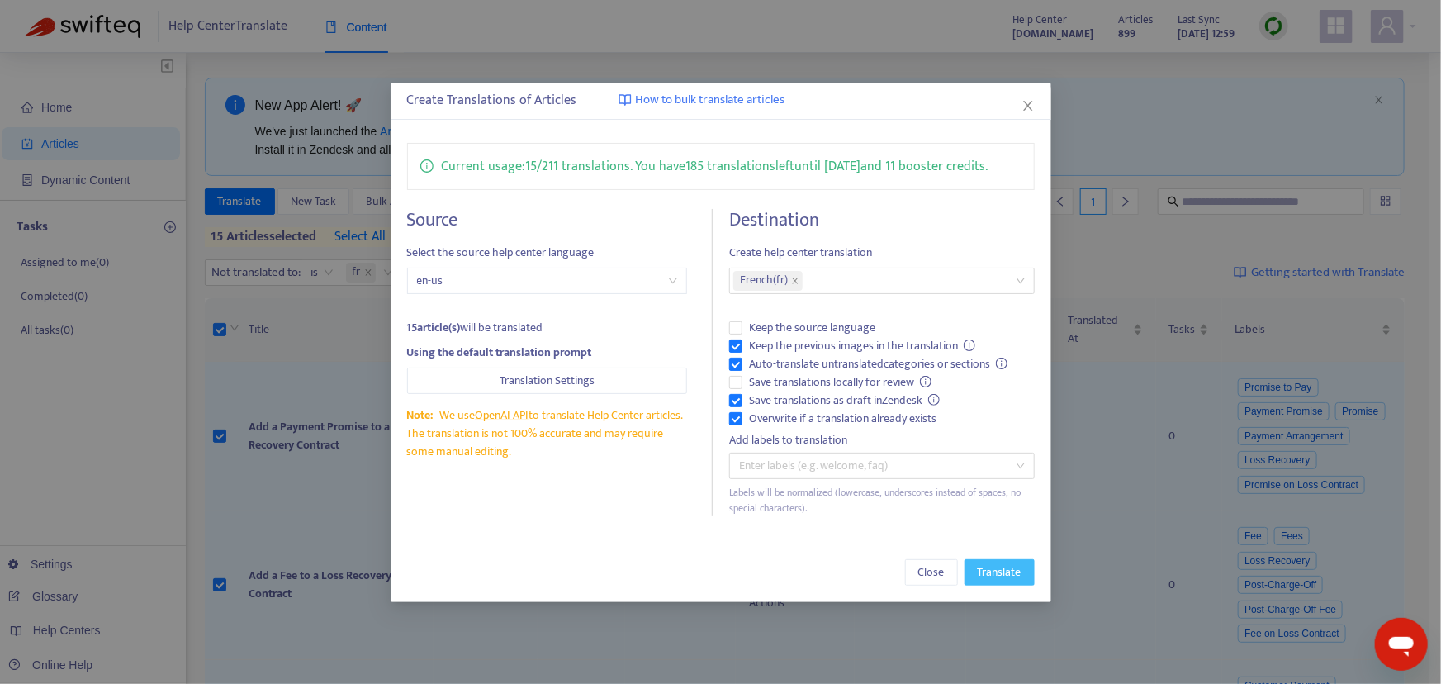
click at [994, 573] on span "Translate" at bounding box center [1000, 572] width 44 height 18
